Goal: Use online tool/utility: Utilize a website feature to perform a specific function

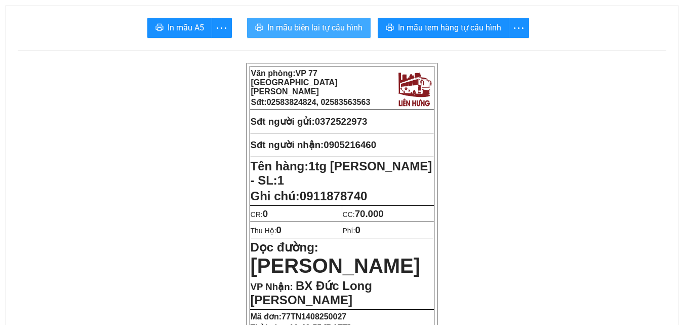
click at [336, 32] on span "In mẫu biên lai tự cấu hình" at bounding box center [314, 27] width 95 height 13
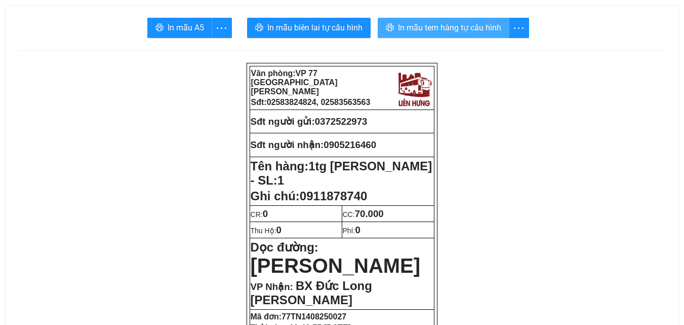
click at [394, 36] on button "In mẫu tem hàng tự cấu hình" at bounding box center [444, 28] width 132 height 20
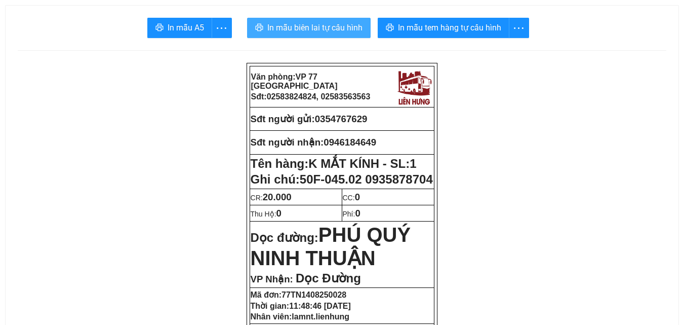
click at [296, 28] on span "In mẫu biên lai tự cấu hình" at bounding box center [314, 27] width 95 height 13
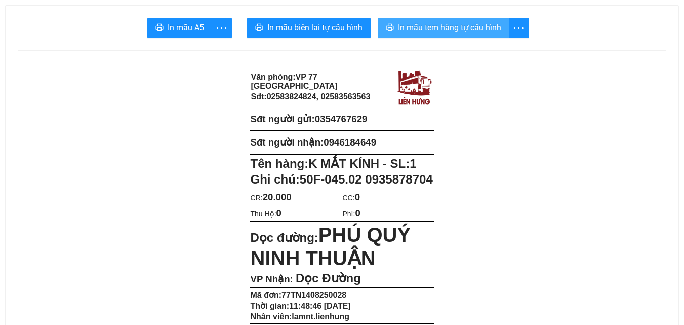
click at [437, 34] on button "In mẫu tem hàng tự cấu hình" at bounding box center [444, 28] width 132 height 20
